Goal: Transaction & Acquisition: Purchase product/service

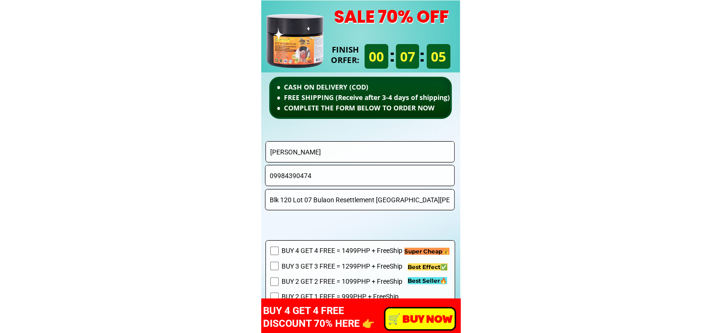
scroll to position [6728, 0]
click at [357, 155] on input "[PERSON_NAME]" at bounding box center [360, 152] width 185 height 20
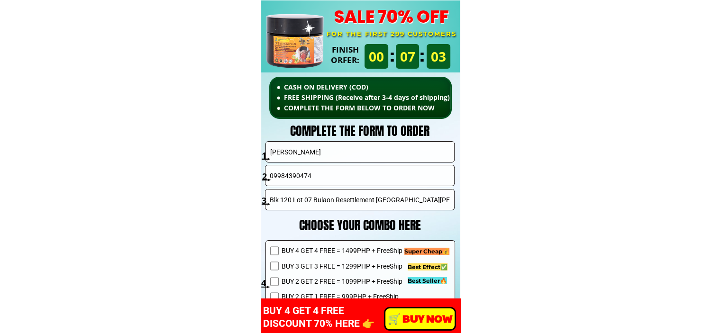
paste input "[PERSON_NAME]"
type input "[PERSON_NAME]"
click at [356, 176] on input "09984390474" at bounding box center [359, 175] width 185 height 20
click at [352, 195] on input "Blk 120 Lot 07 Bulaon Resettlement [GEOGRAPHIC_DATA][PERSON_NAME], [GEOGRAPHIC_…" at bounding box center [359, 200] width 185 height 20
paste input "[STREET_ADDRESS][PERSON_NAME]"
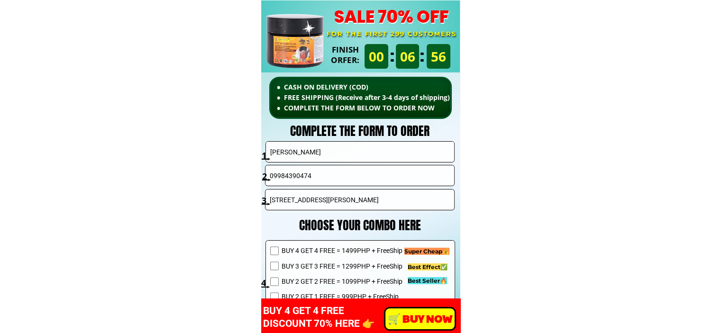
type input "[STREET_ADDRESS][PERSON_NAME]"
click at [360, 171] on input "09984390474" at bounding box center [359, 175] width 185 height 20
paste input "692467705"
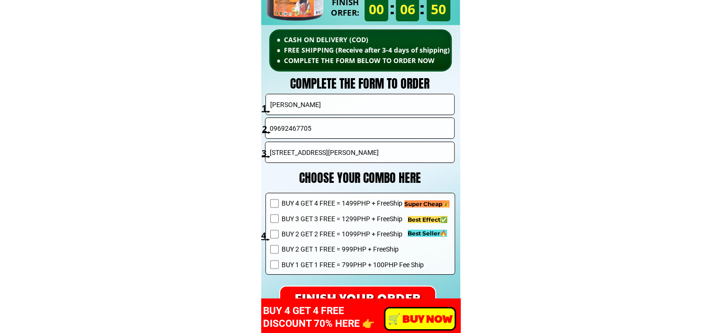
type input "09692467705"
click at [325, 233] on span "BUY 2 GET 2 FREE = 1099PHP + FreeShip" at bounding box center [352, 234] width 142 height 10
checkbox input "true"
click at [360, 296] on p "FINISH YOUR ORDER" at bounding box center [357, 297] width 161 height 23
